Goal: Information Seeking & Learning: Learn about a topic

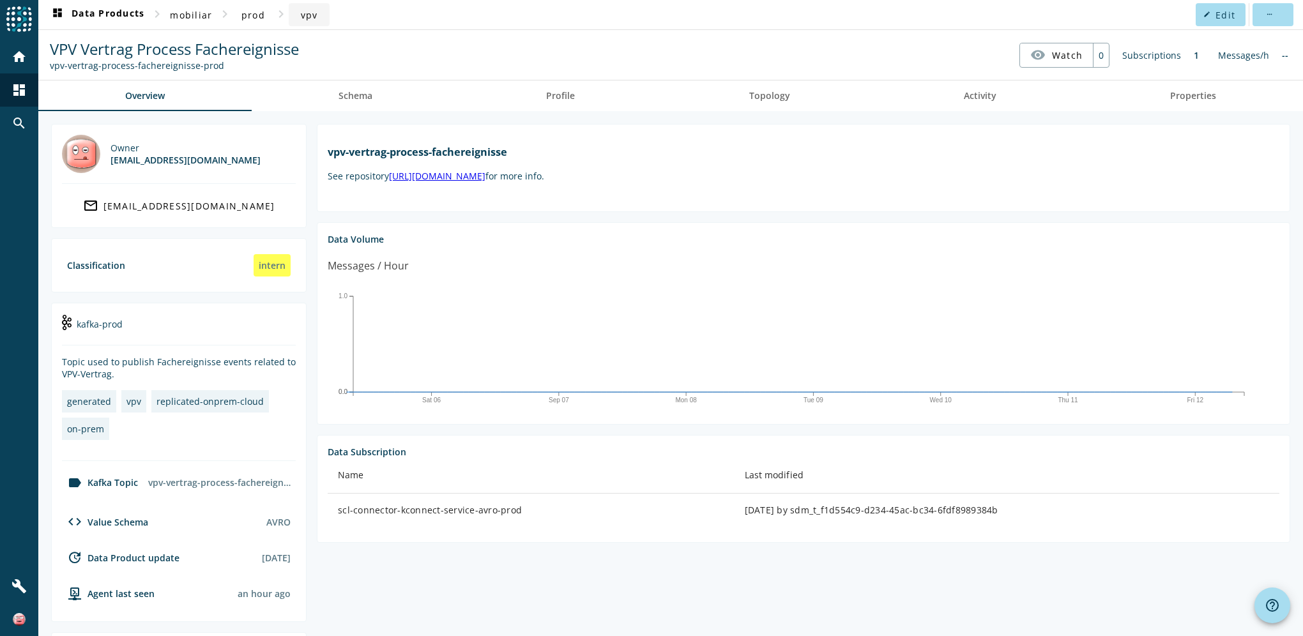
click at [312, 11] on span "vpv" at bounding box center [309, 15] width 17 height 12
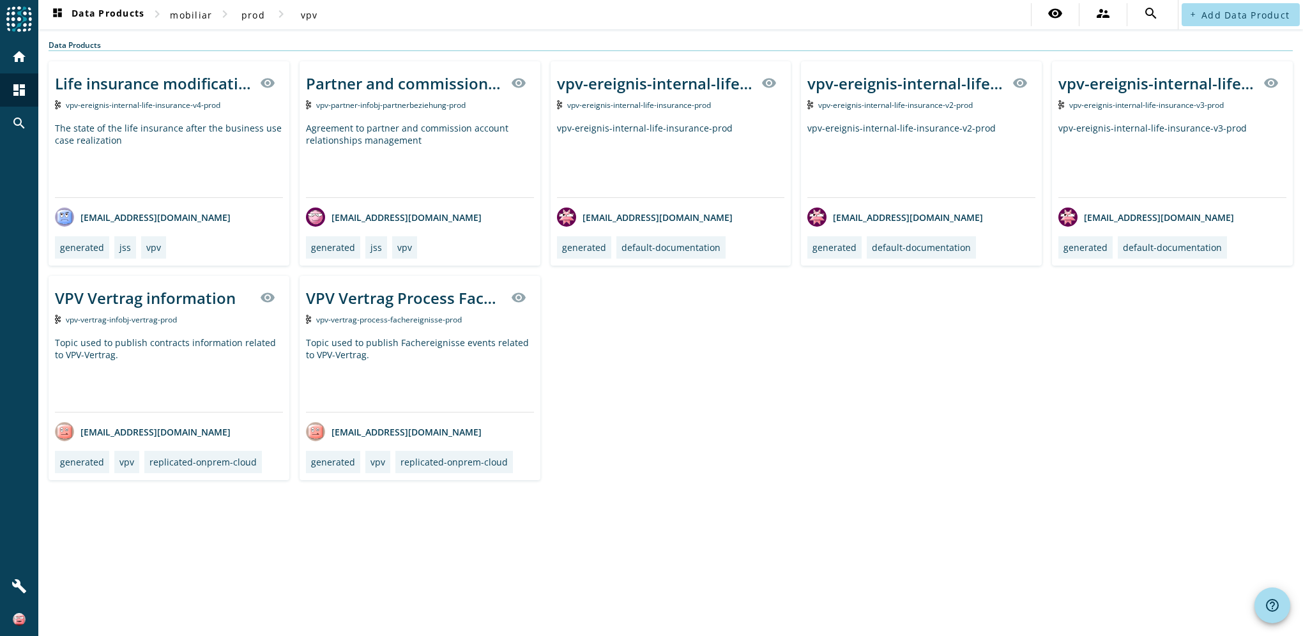
click at [179, 335] on div "VPV Vertrag information visibility vpv-vertrag-infobj-vertrag-prod Topic used t…" at bounding box center [169, 378] width 241 height 204
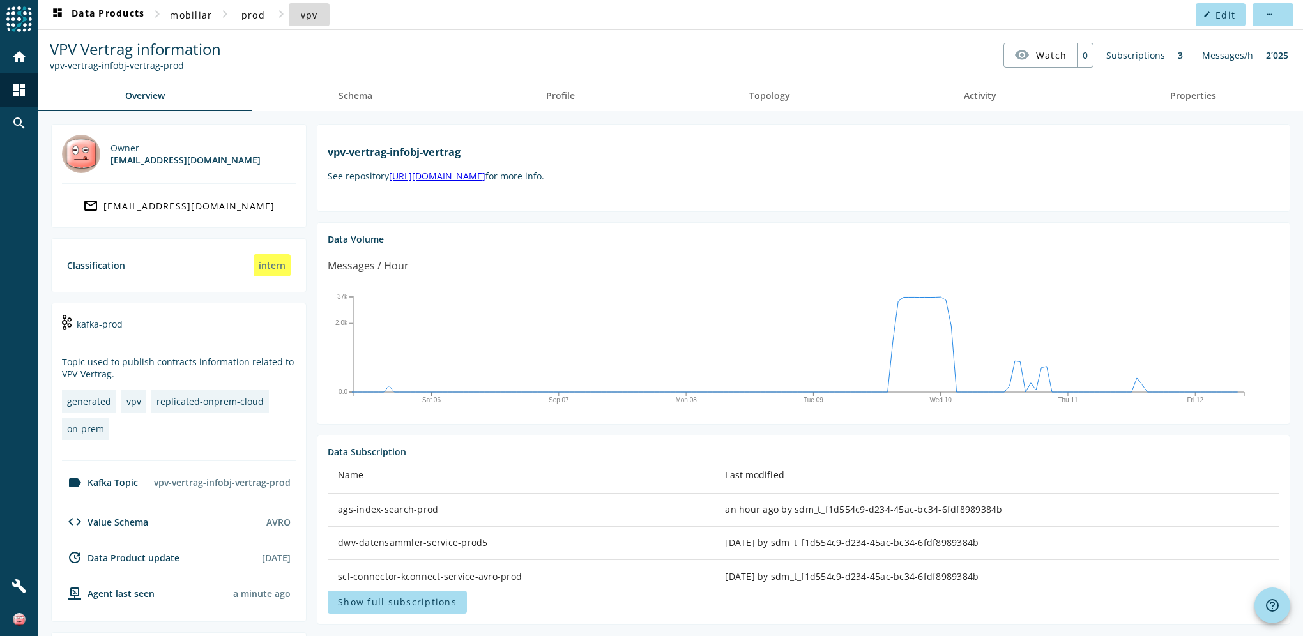
click at [304, 15] on span "vpv" at bounding box center [309, 15] width 17 height 12
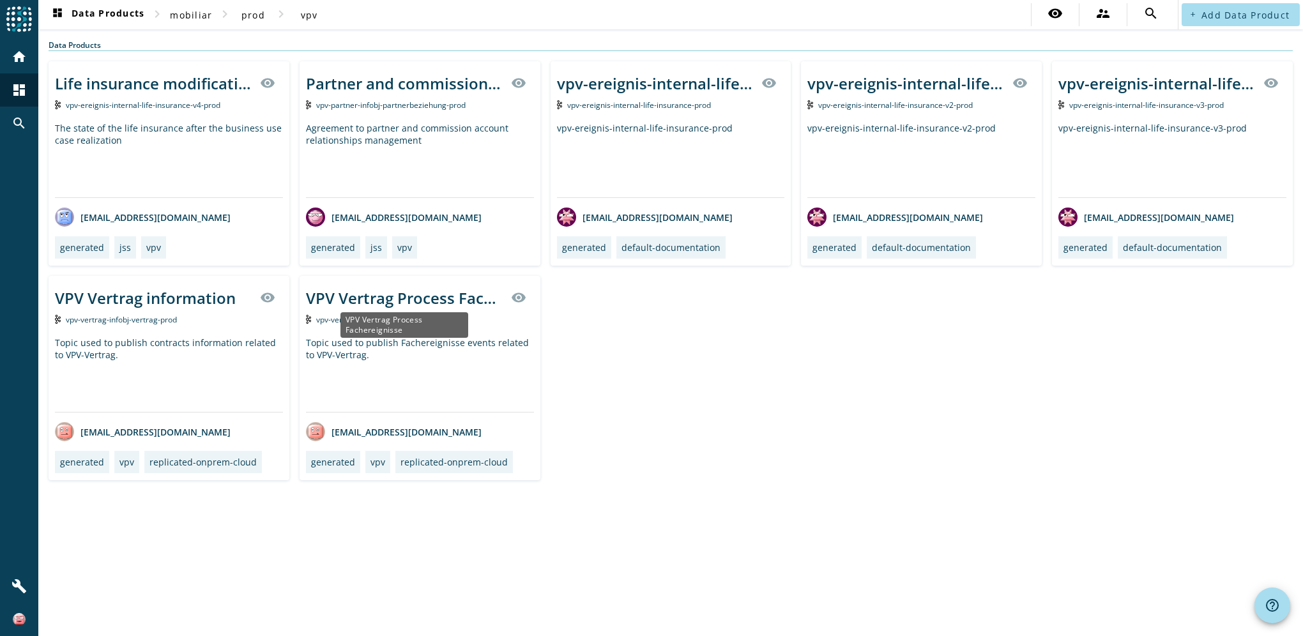
click at [388, 295] on div "VPV Vertrag Process Fachereignisse" at bounding box center [404, 297] width 197 height 21
click at [376, 294] on div "VPV Vertrag Process Fachereignisse" at bounding box center [404, 297] width 197 height 21
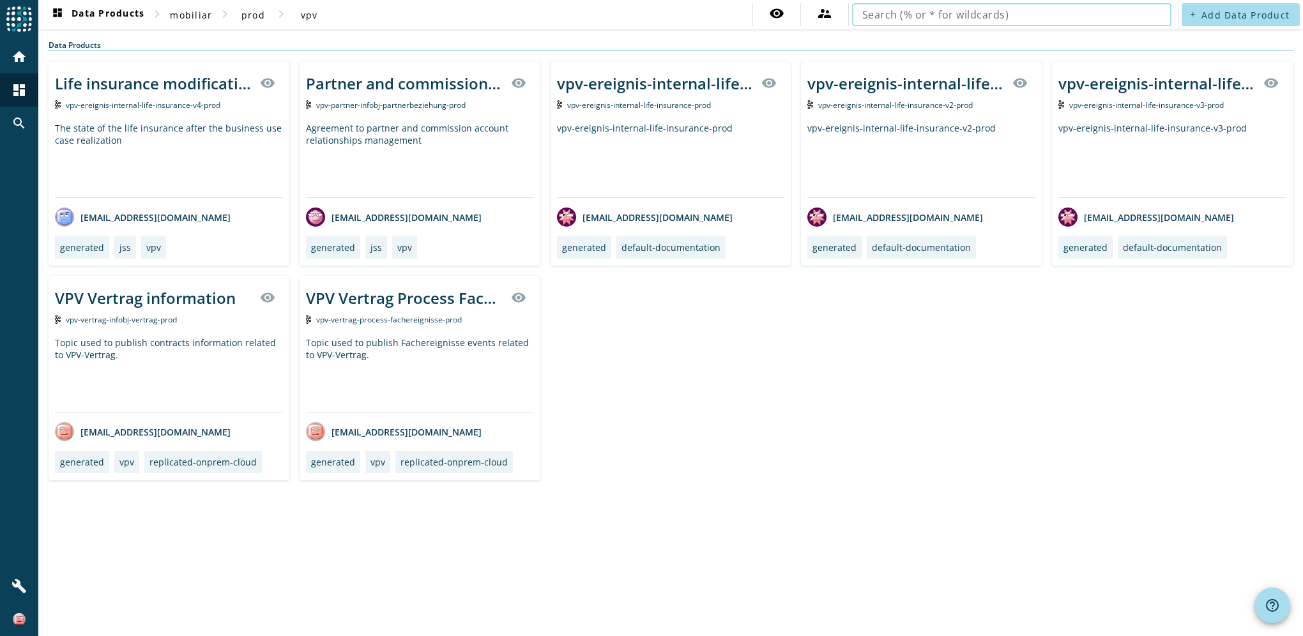
click at [1043, 16] on input "text" at bounding box center [1011, 14] width 299 height 15
type input "vpv-vertrag-process"
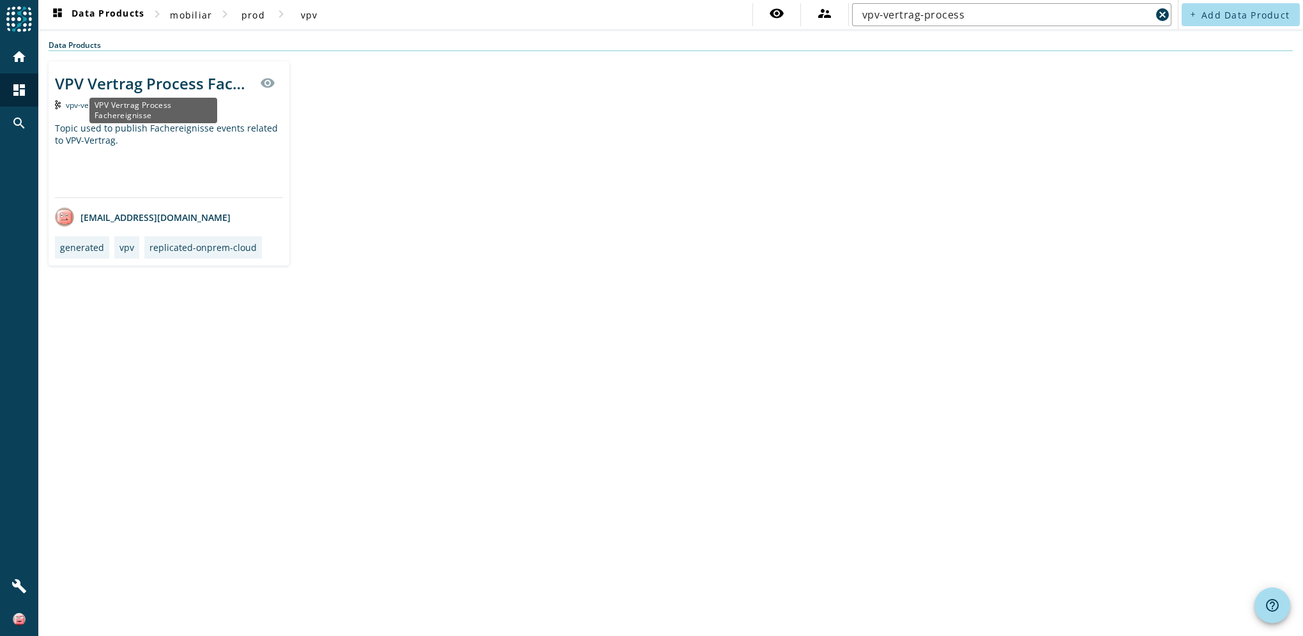
click at [182, 85] on div "VPV Vertrag Process Fachereignisse" at bounding box center [153, 83] width 197 height 21
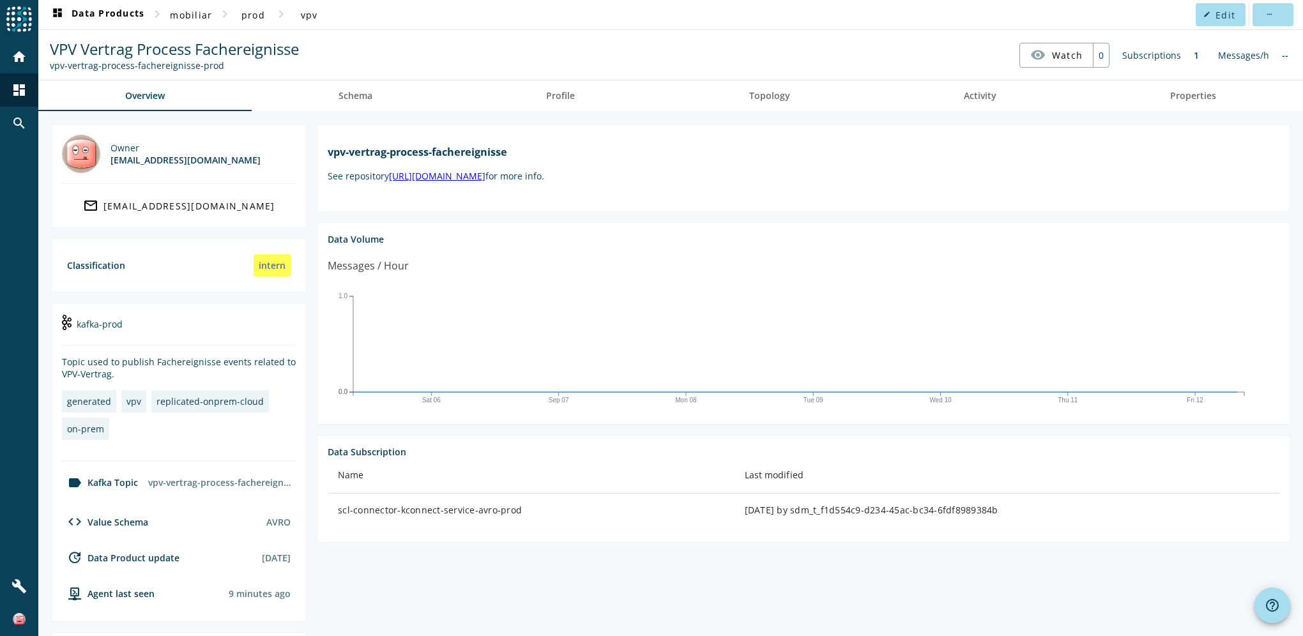
click at [1221, 54] on div "--" at bounding box center [1285, 55] width 19 height 25
click at [250, 14] on span "prod" at bounding box center [253, 15] width 24 height 12
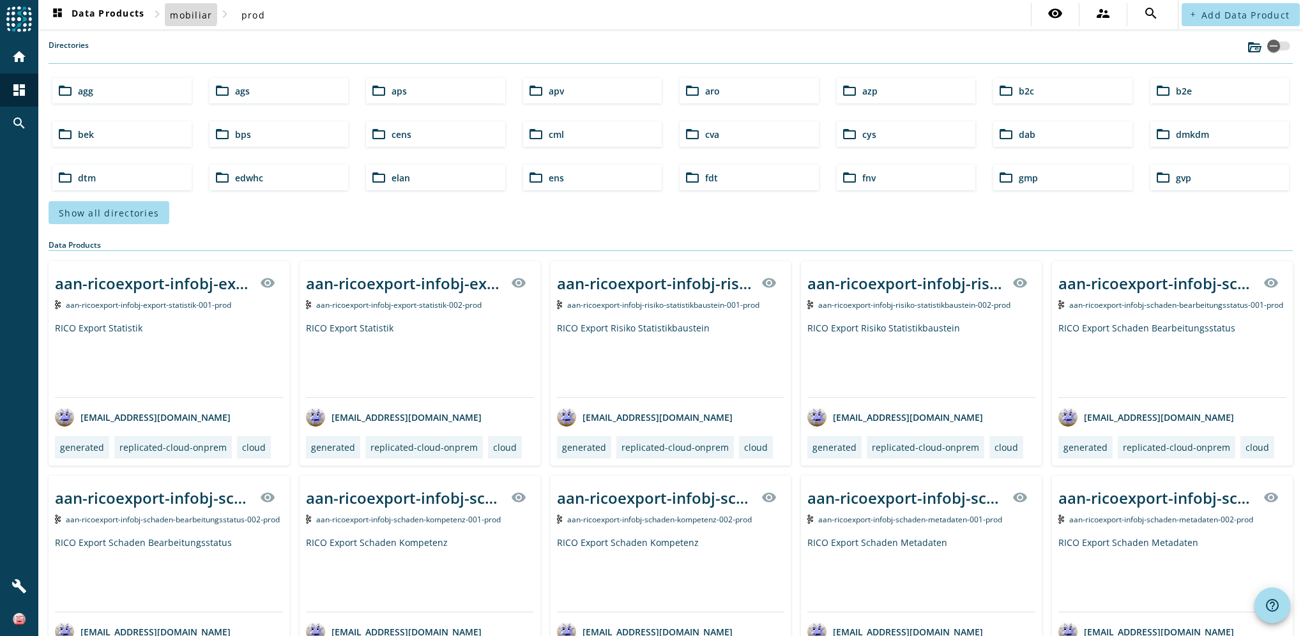
click at [181, 12] on span "mobiliar" at bounding box center [191, 15] width 42 height 12
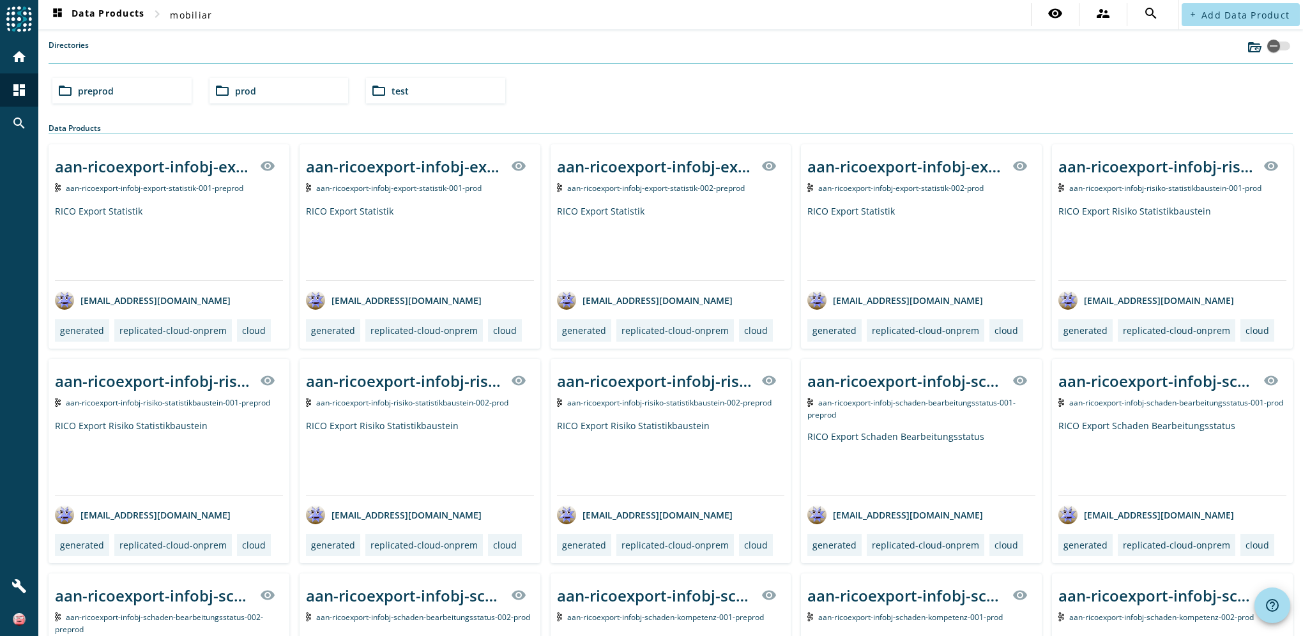
click at [91, 91] on span "preprod" at bounding box center [96, 91] width 36 height 12
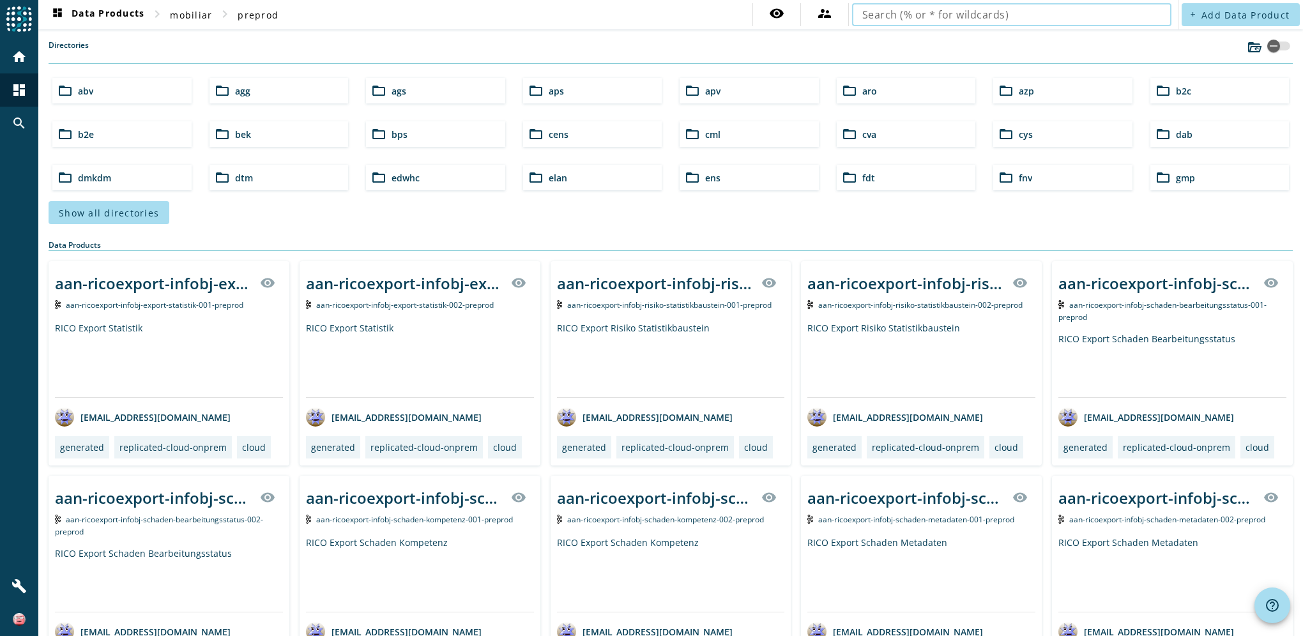
click at [1020, 15] on input "text" at bounding box center [1011, 14] width 299 height 15
type input "vpv-vertrag-process"
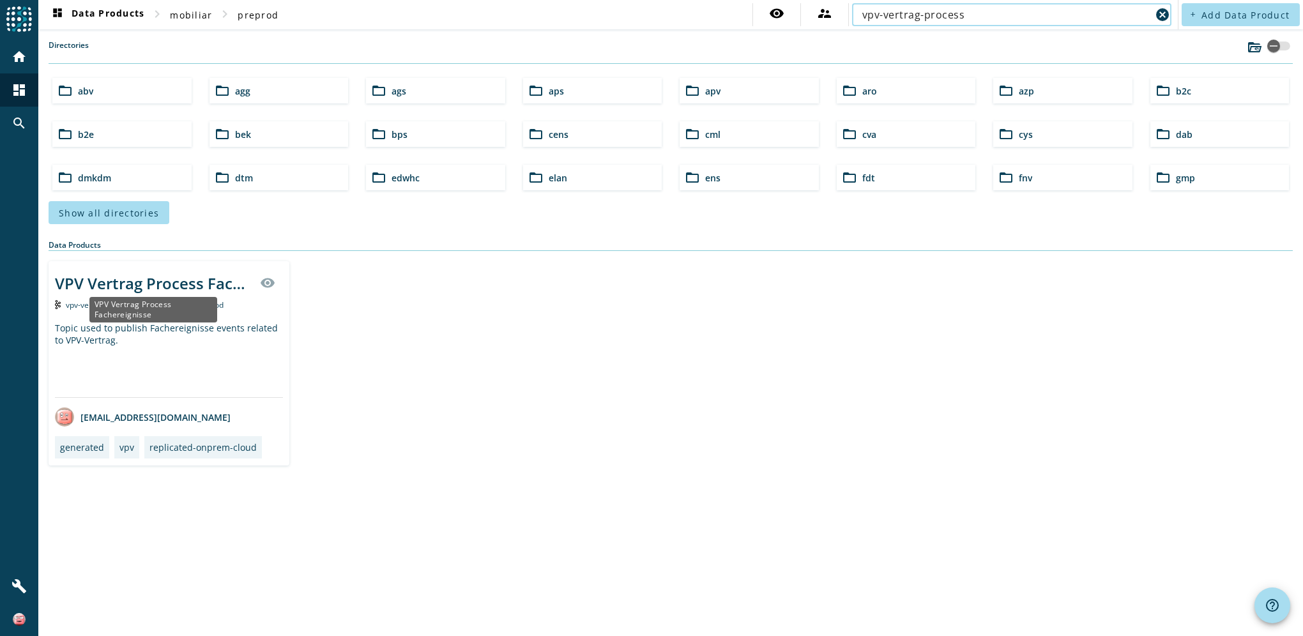
click at [128, 284] on div "VPV Vertrag Process Fachereignisse" at bounding box center [153, 283] width 197 height 21
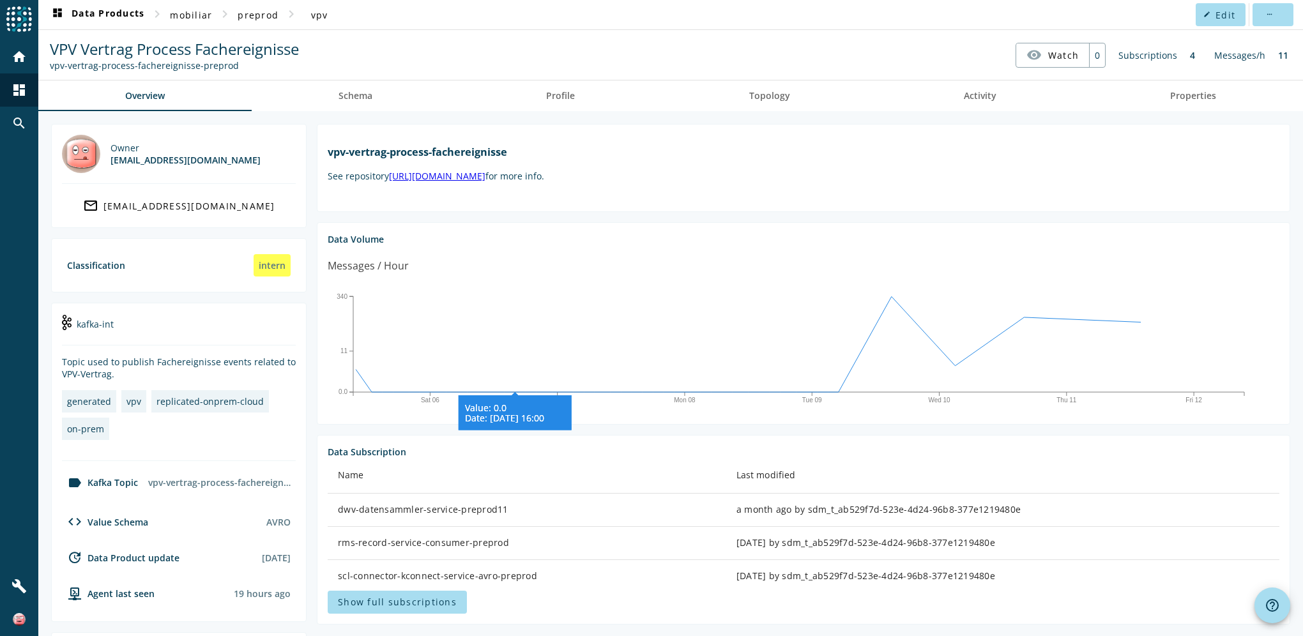
scroll to position [64, 0]
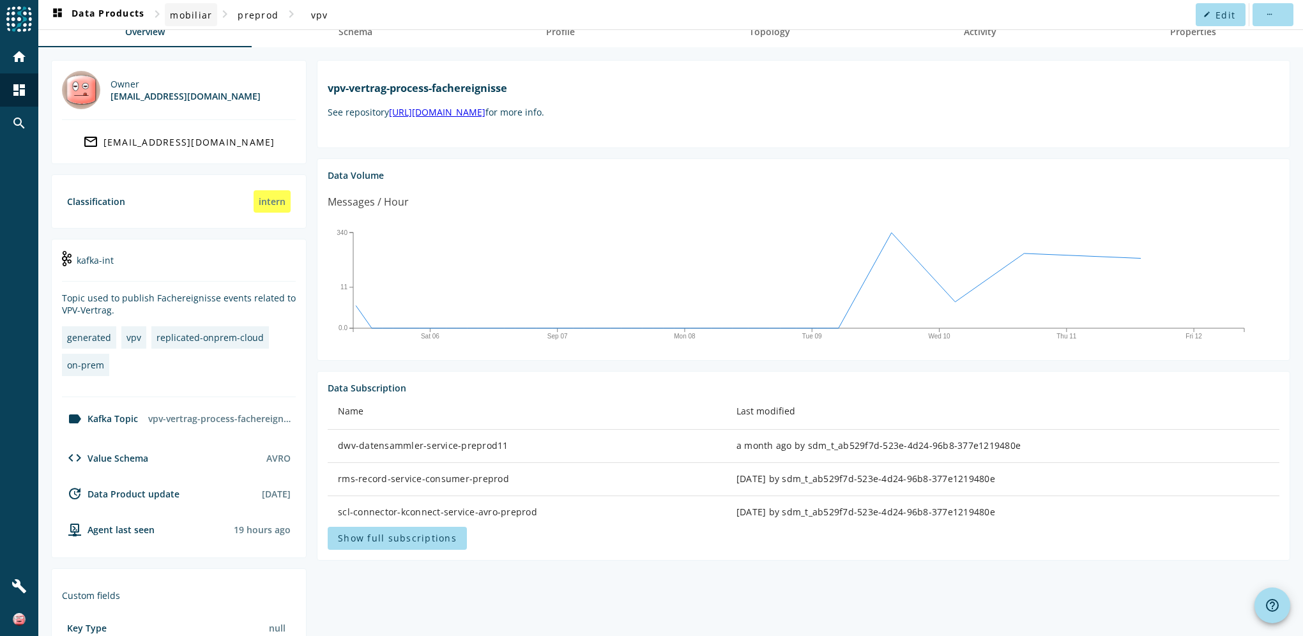
click at [203, 13] on span "mobiliar" at bounding box center [191, 15] width 42 height 12
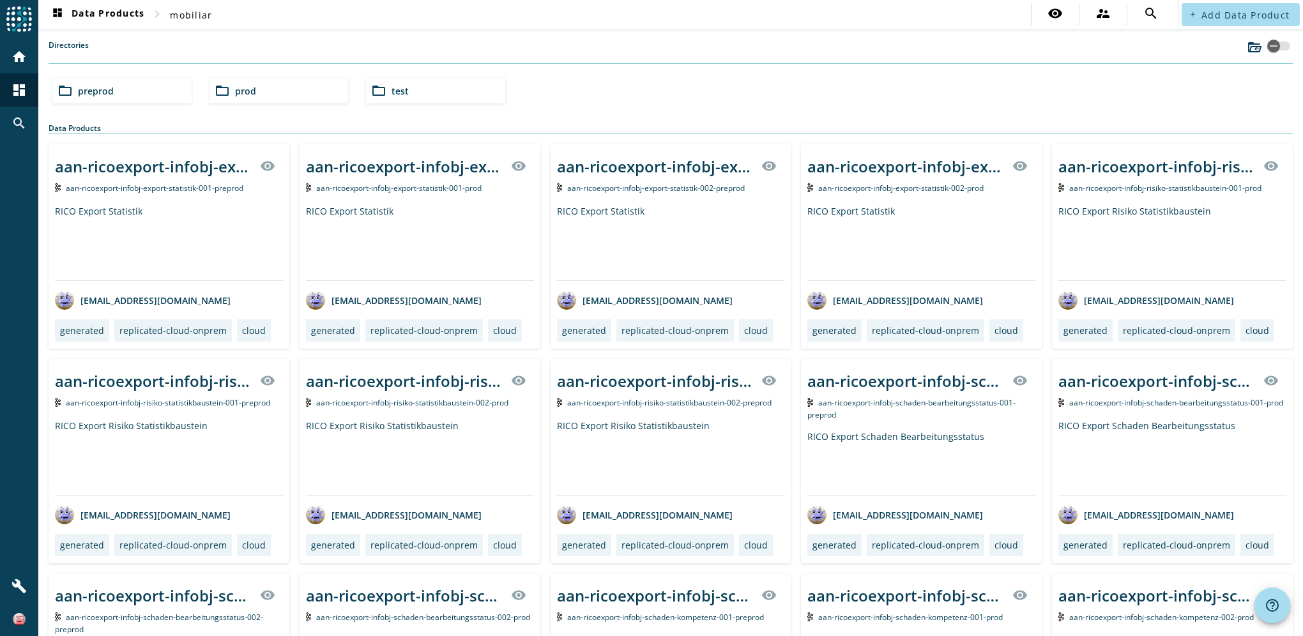
click at [249, 88] on span "prod" at bounding box center [245, 91] width 21 height 12
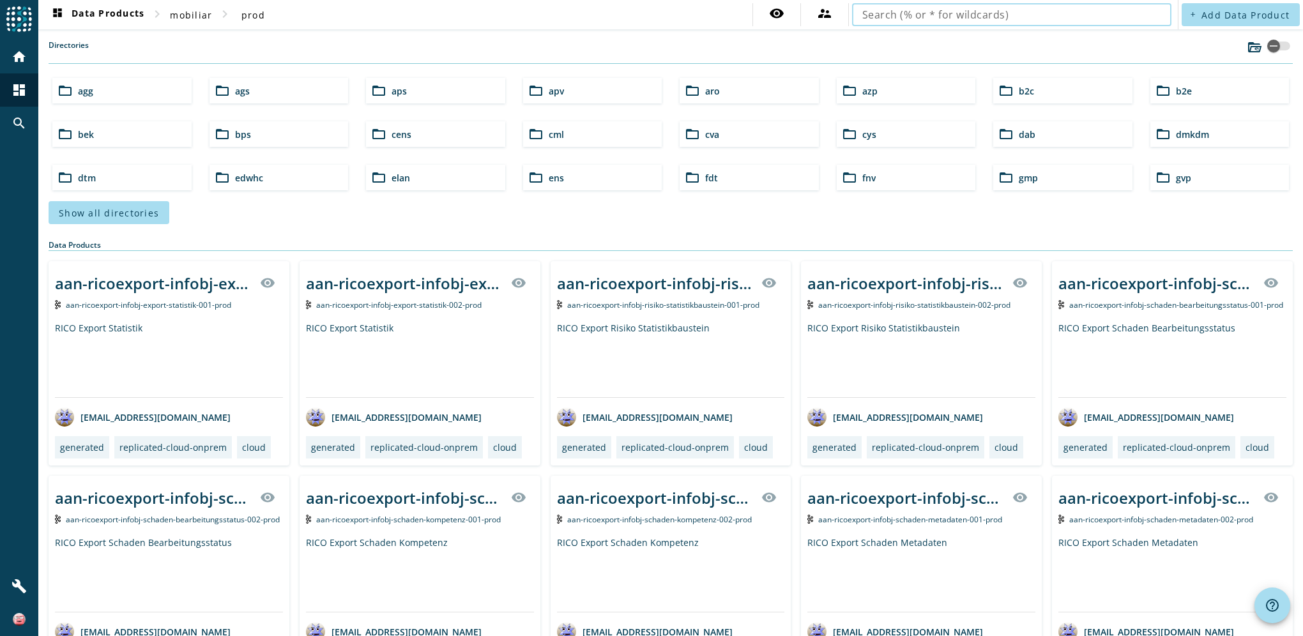
click at [988, 14] on input "text" at bounding box center [1011, 14] width 299 height 15
type input "vpv-vertrag-process"
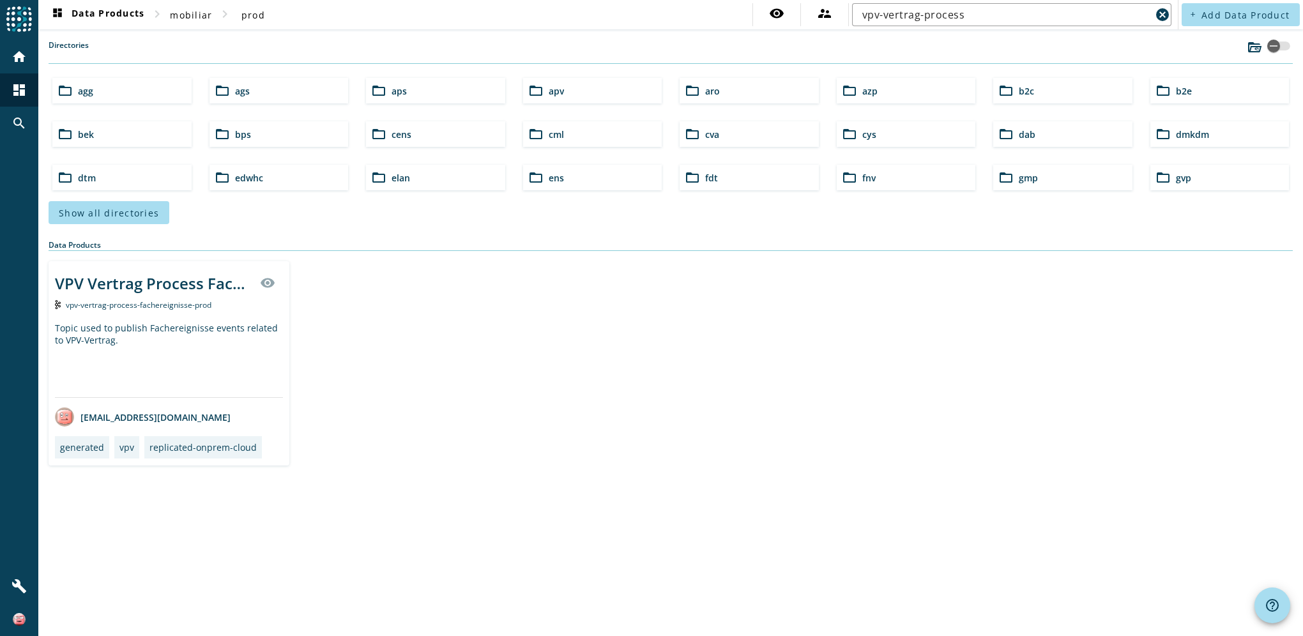
click at [152, 335] on div "Topic used to publish Fachereignisse events related to VPV-Vertrag." at bounding box center [169, 359] width 228 height 75
